Goal: Task Accomplishment & Management: Use online tool/utility

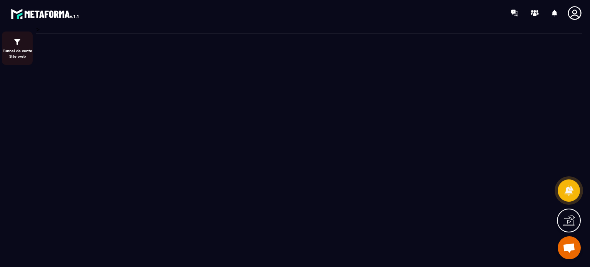
click at [20, 47] on div "Tunnel de vente Site web" at bounding box center [17, 48] width 31 height 22
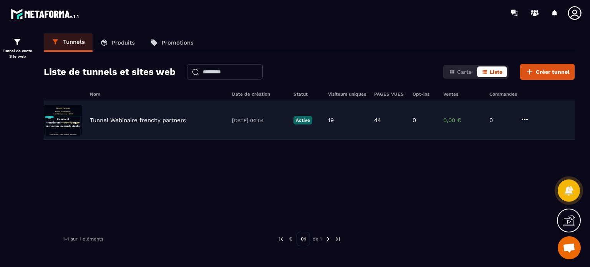
click at [148, 120] on p "Tunnel Webinaire frenchy partners" at bounding box center [138, 120] width 96 height 7
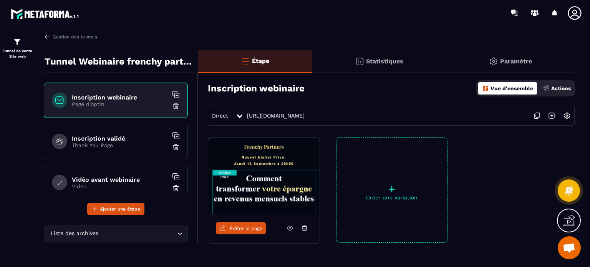
click at [121, 147] on p "Thank You Page" at bounding box center [120, 145] width 96 height 6
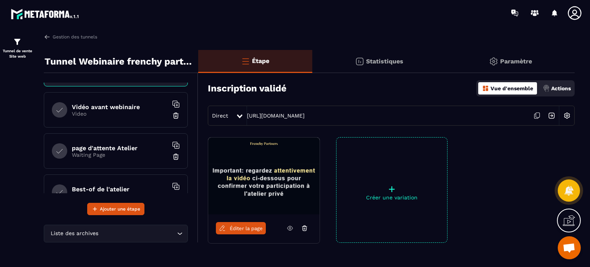
scroll to position [89, 0]
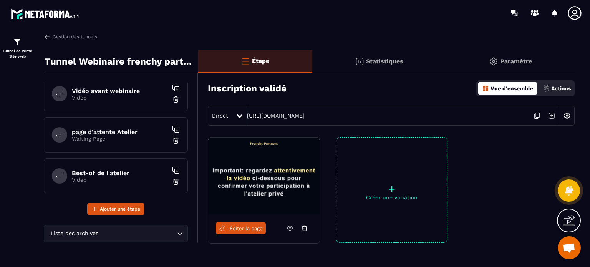
click at [111, 137] on p "Waiting Page" at bounding box center [120, 139] width 96 height 6
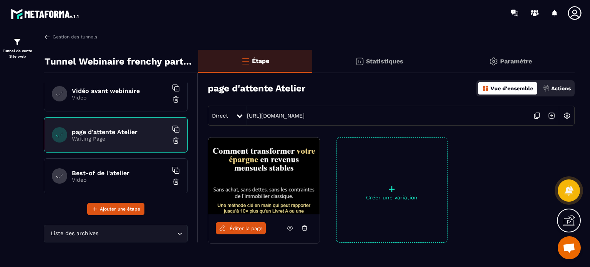
click at [110, 181] on p "Video" at bounding box center [120, 180] width 96 height 6
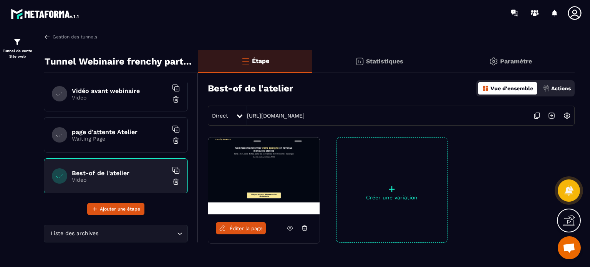
click at [313, 111] on div "Direct [URL][DOMAIN_NAME]" at bounding box center [391, 116] width 367 height 20
click at [305, 116] on link "[URL][DOMAIN_NAME]" at bounding box center [276, 116] width 58 height 6
click at [236, 229] on span "Éditer la page" at bounding box center [246, 229] width 33 height 6
